Goal: Find specific page/section: Find specific page/section

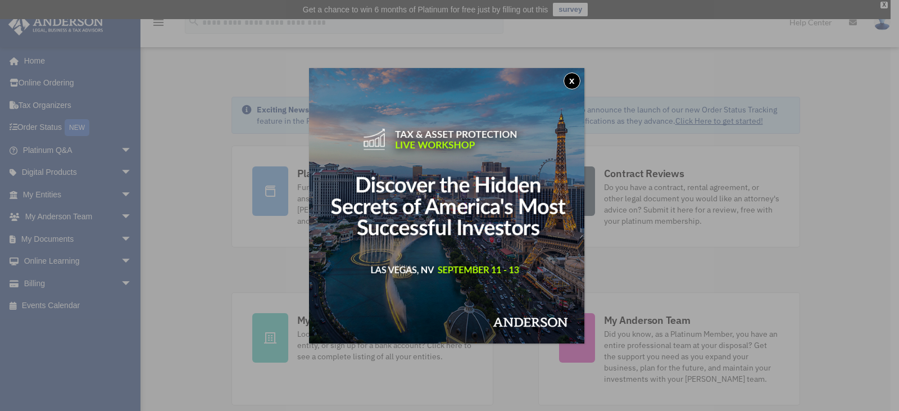
click at [581, 82] on button "x" at bounding box center [572, 81] width 17 height 17
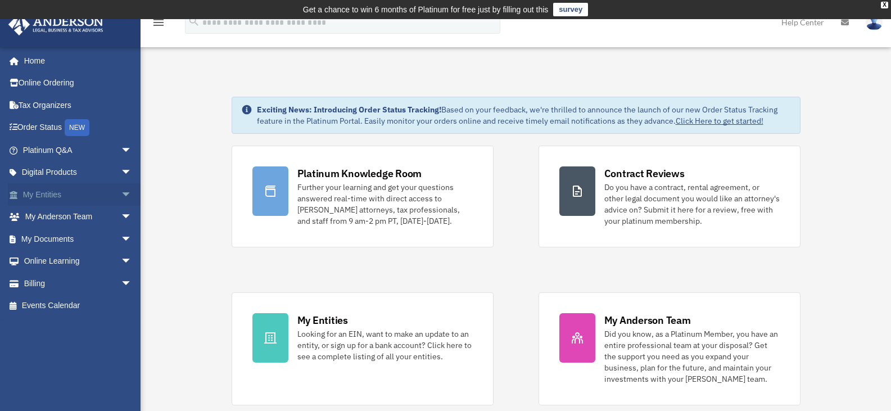
click at [47, 191] on link "My Entities arrow_drop_down" at bounding box center [78, 194] width 141 height 22
click at [121, 192] on span "arrow_drop_down" at bounding box center [132, 194] width 22 height 23
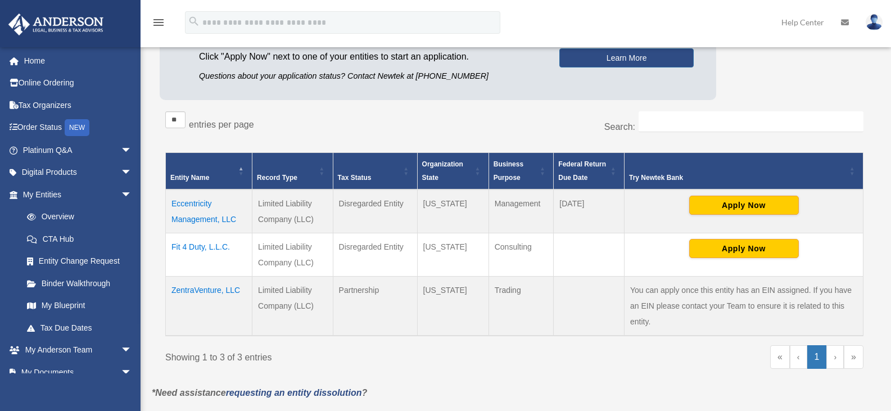
scroll to position [169, 0]
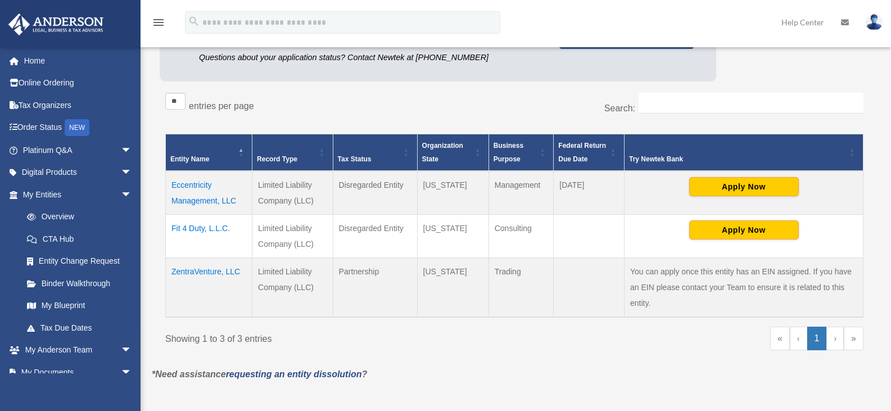
click at [203, 197] on td "Eccentricity Management, LLC" at bounding box center [209, 193] width 87 height 44
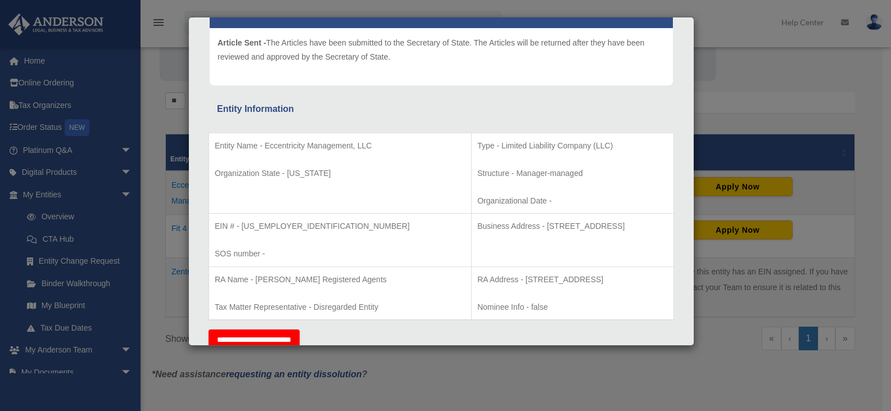
scroll to position [0, 0]
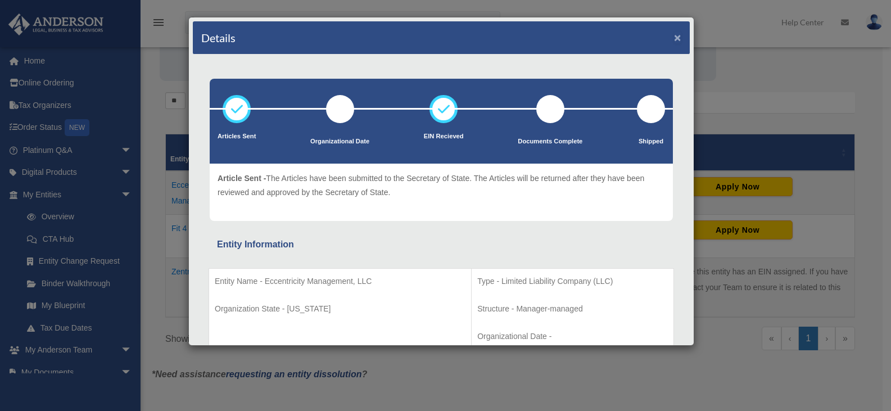
click at [674, 38] on button "×" at bounding box center [677, 37] width 7 height 12
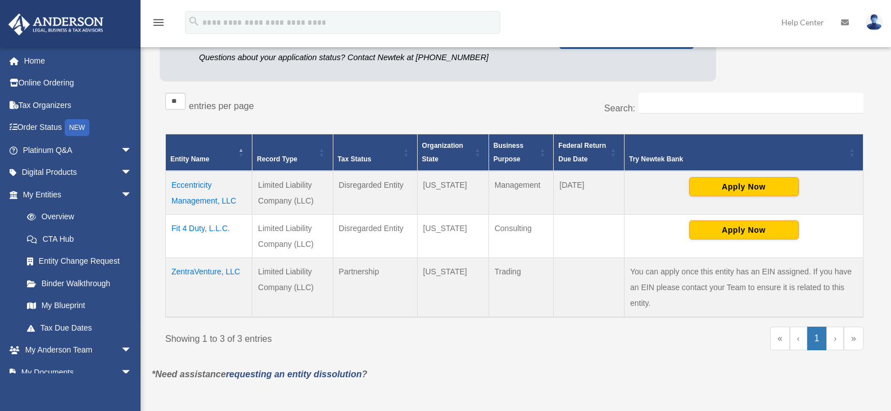
click at [190, 227] on td "Fit 4 Duty, L.L.C." at bounding box center [209, 236] width 87 height 43
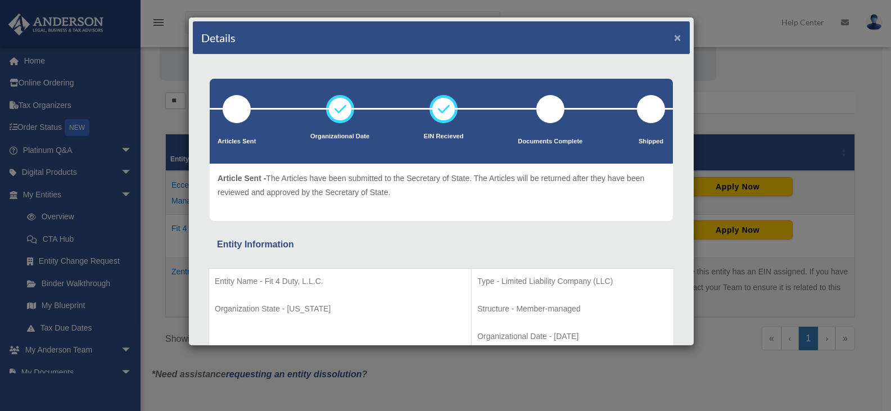
click at [674, 34] on button "×" at bounding box center [677, 37] width 7 height 12
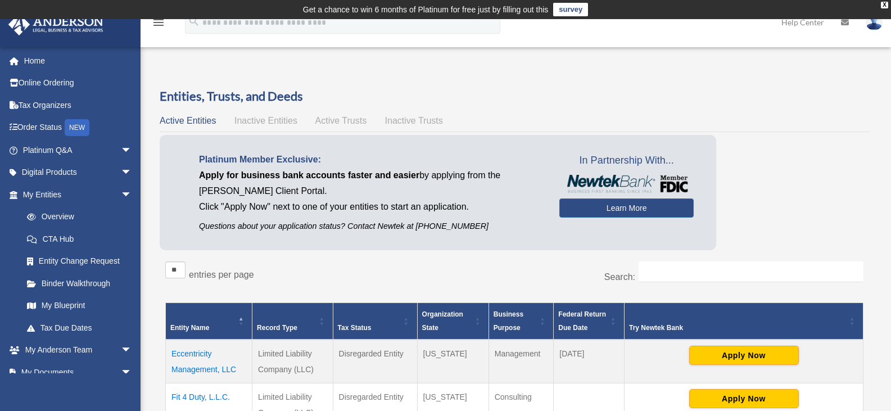
click at [872, 23] on img at bounding box center [874, 22] width 17 height 16
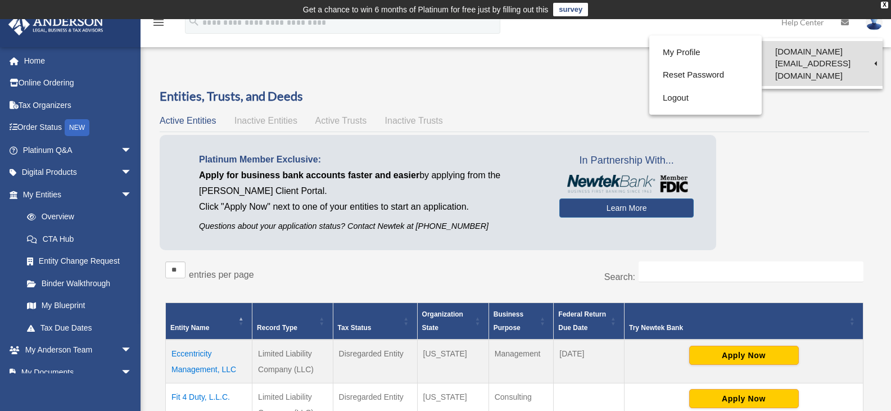
click at [867, 48] on link "[DOMAIN_NAME][EMAIL_ADDRESS][DOMAIN_NAME]" at bounding box center [822, 63] width 121 height 45
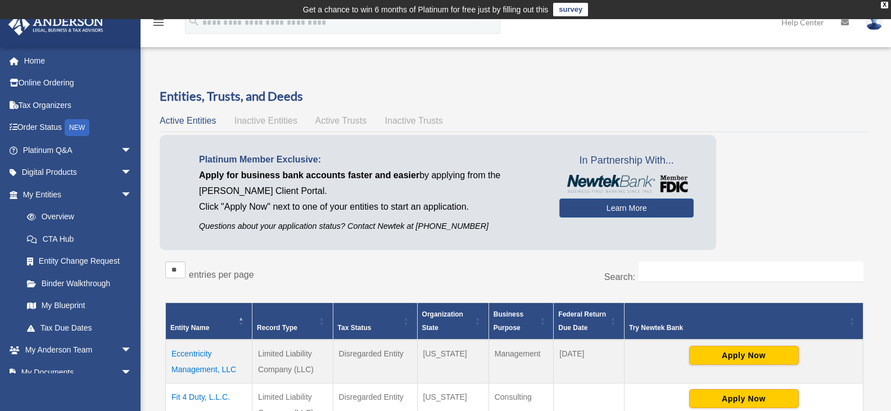
click at [870, 21] on img at bounding box center [874, 22] width 17 height 16
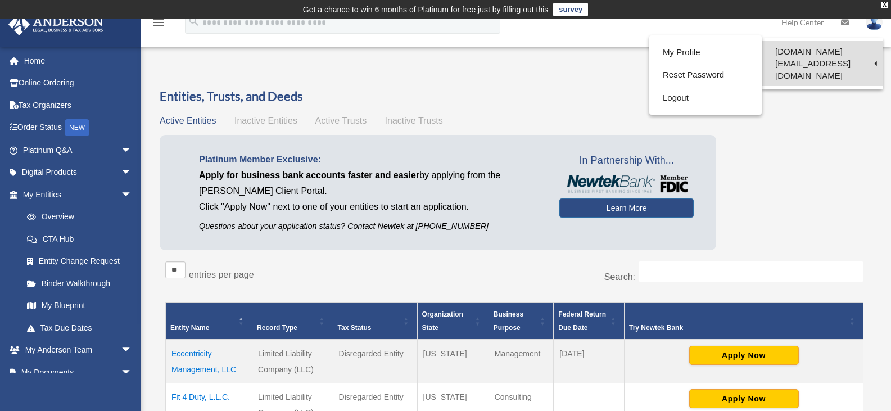
click at [781, 53] on link "[DOMAIN_NAME][EMAIL_ADDRESS][DOMAIN_NAME]" at bounding box center [822, 63] width 121 height 45
